Goal: Task Accomplishment & Management: Manage account settings

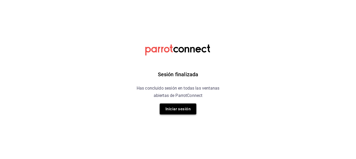
click at [182, 105] on button "Iniciar sesión" at bounding box center [178, 108] width 37 height 11
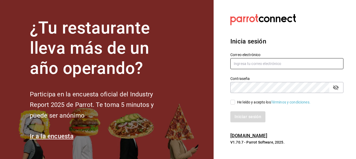
click at [253, 63] on input "text" at bounding box center [286, 63] width 113 height 11
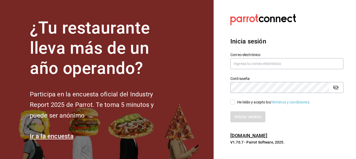
click at [236, 104] on span "He leído y acepto los Términos y condiciones." at bounding box center [272, 101] width 75 height 5
click at [235, 104] on input "He leído y acepto los Términos y condiciones." at bounding box center [232, 102] width 5 height 5
checkbox input "true"
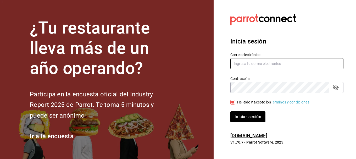
click at [251, 60] on input "text" at bounding box center [286, 63] width 113 height 11
